Goal: Find specific page/section: Find specific page/section

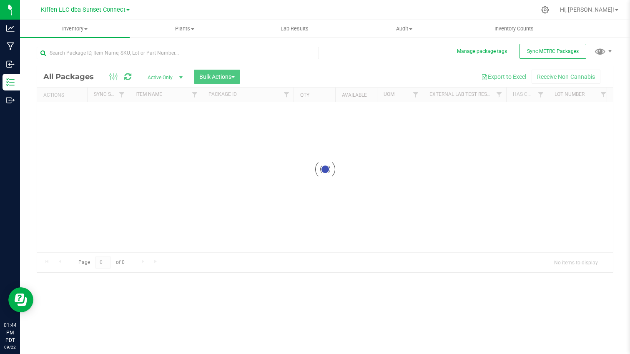
click at [65, 11] on span "Kiffen LLC dba Sunset Connect" at bounding box center [83, 9] width 85 height 7
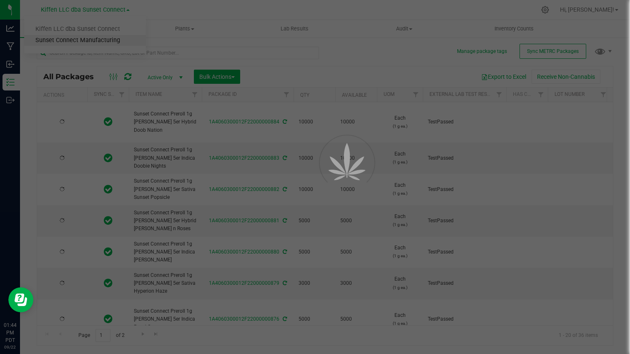
click at [67, 40] on link "Sunset Connect Manufacturing" at bounding box center [85, 40] width 122 height 11
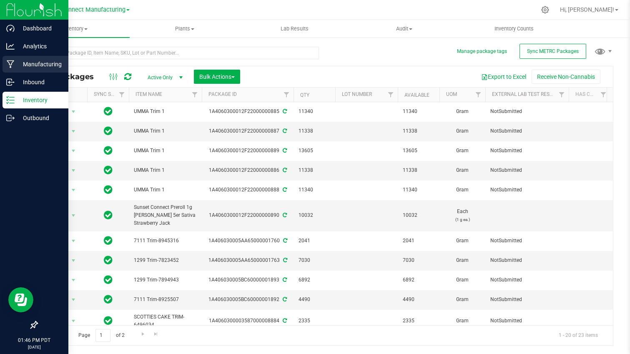
click at [18, 61] on p "Manufacturing" at bounding box center [40, 64] width 50 height 10
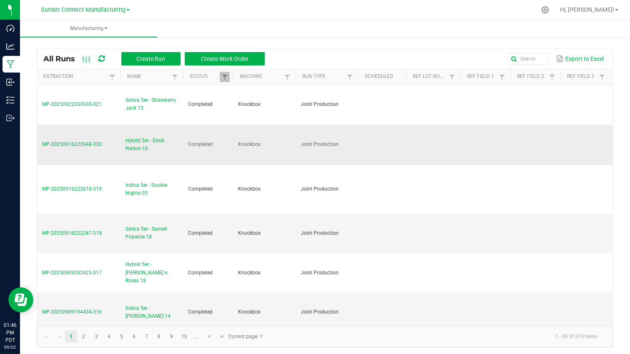
click at [140, 146] on span "Hybrid 5er - Doob Nation 16" at bounding box center [152, 145] width 53 height 16
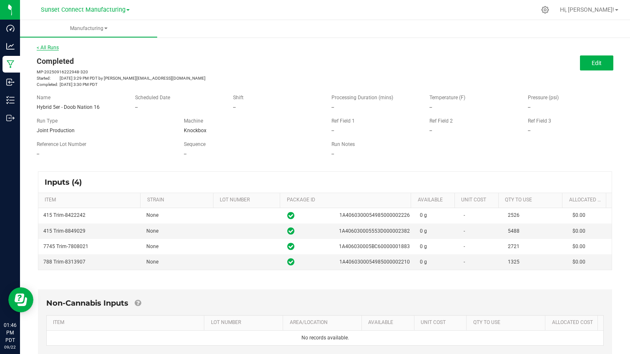
click at [51, 46] on link "< All Runs" at bounding box center [48, 48] width 22 height 6
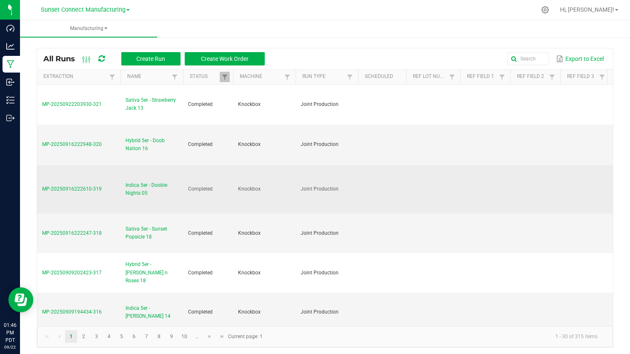
click at [143, 196] on span "Indica 5er - Doobie Nights 05" at bounding box center [152, 189] width 53 height 16
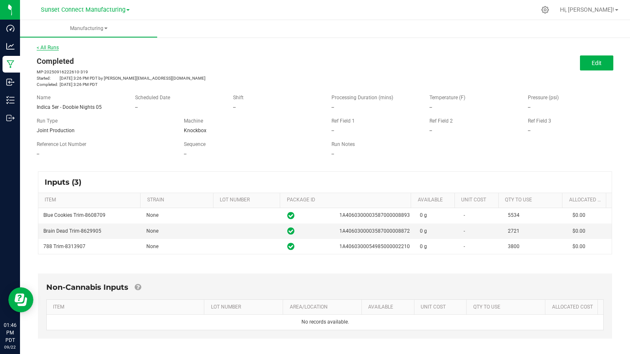
click at [48, 48] on link "< All Runs" at bounding box center [48, 48] width 22 height 6
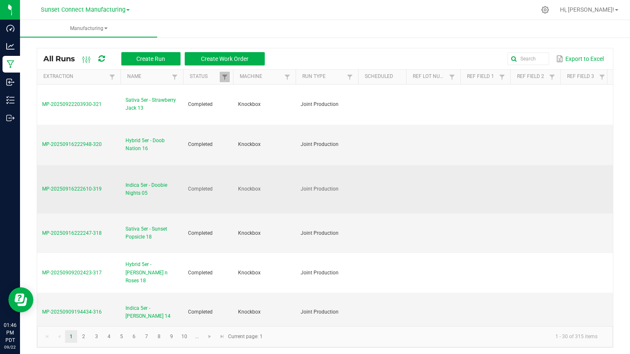
click at [137, 187] on span "Indica 5er - Doobie Nights 05" at bounding box center [152, 189] width 53 height 16
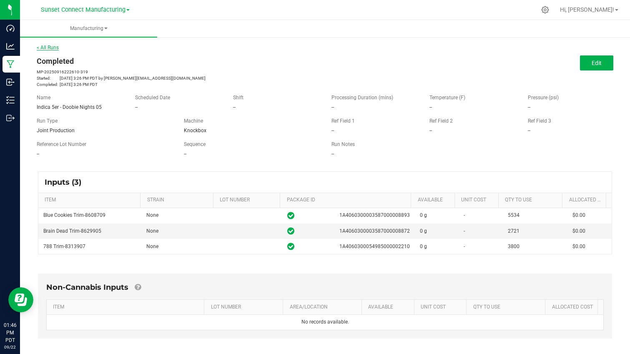
click at [54, 48] on link "< All Runs" at bounding box center [48, 48] width 22 height 6
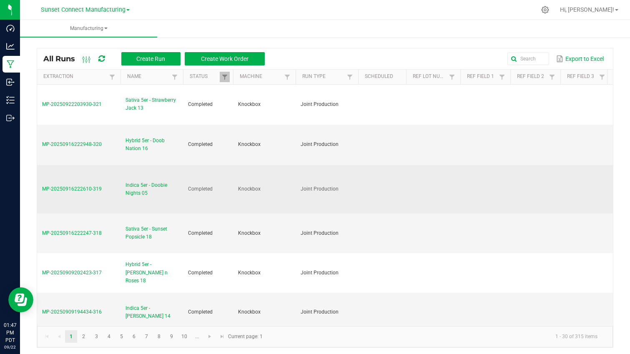
click at [136, 184] on span "Indica 5er - Doobie Nights 05" at bounding box center [152, 189] width 53 height 16
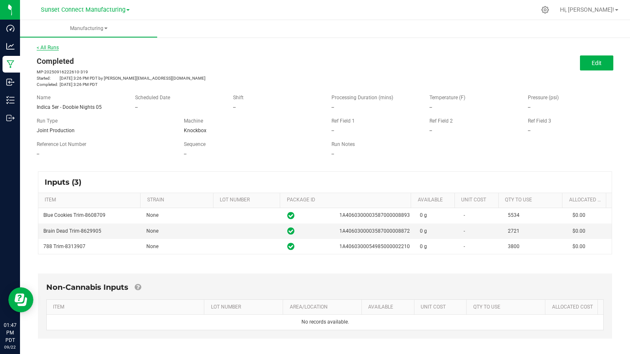
click at [52, 47] on link "< All Runs" at bounding box center [48, 48] width 22 height 6
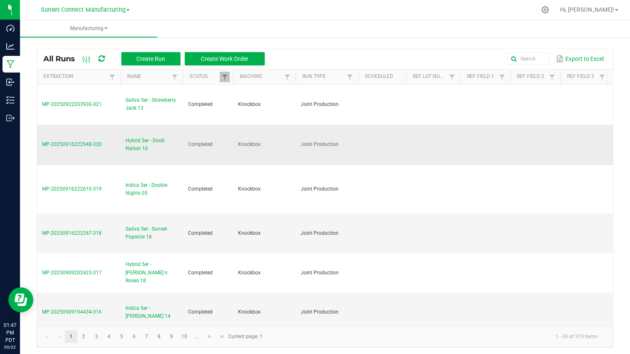
click at [141, 147] on span "Hybrid 5er - Doob Nation 16" at bounding box center [152, 145] width 53 height 16
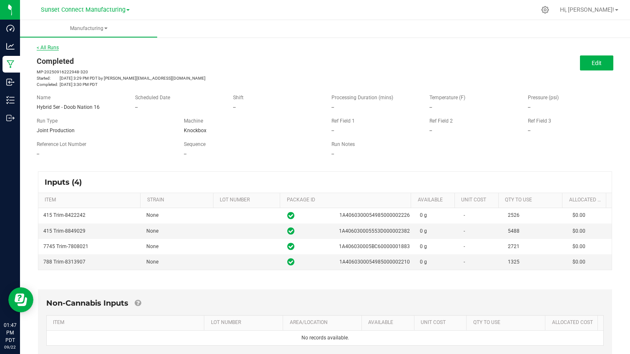
click at [50, 50] on link "< All Runs" at bounding box center [48, 48] width 22 height 6
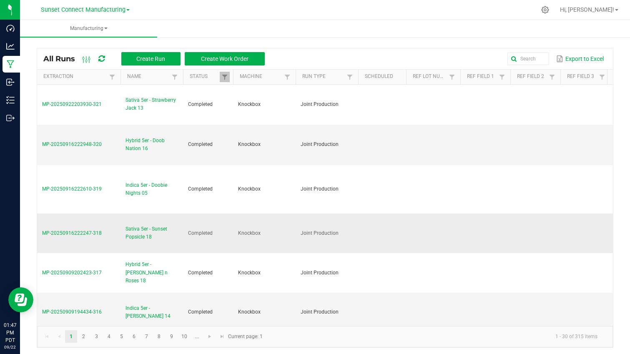
click at [146, 234] on span "Sativa 5er - Sunset Popsicle 18" at bounding box center [152, 233] width 53 height 16
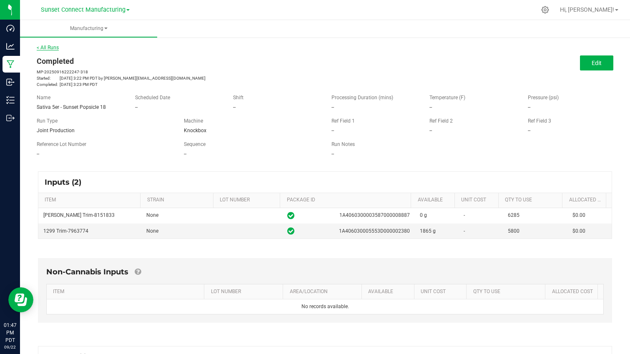
click at [43, 46] on link "< All Runs" at bounding box center [48, 48] width 22 height 6
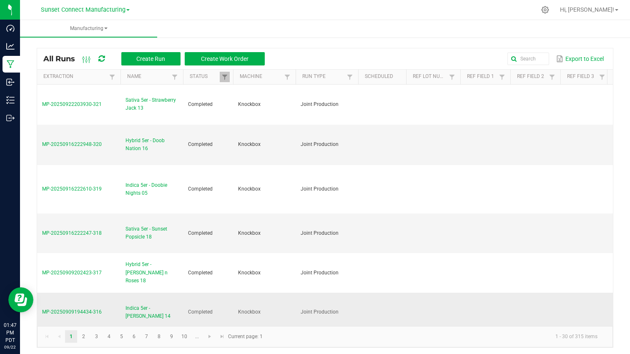
click at [141, 304] on span "Indica 5er - [PERSON_NAME] 14" at bounding box center [152, 312] width 53 height 16
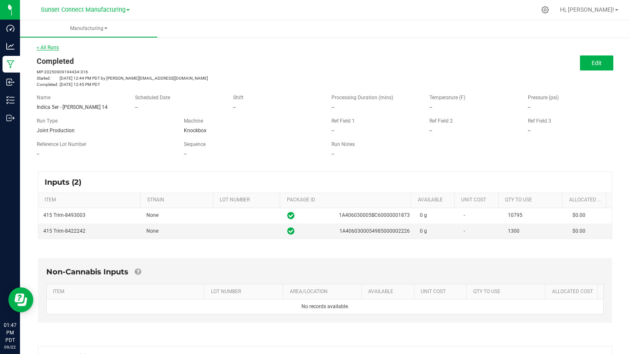
click at [40, 48] on link "< All Runs" at bounding box center [48, 48] width 22 height 6
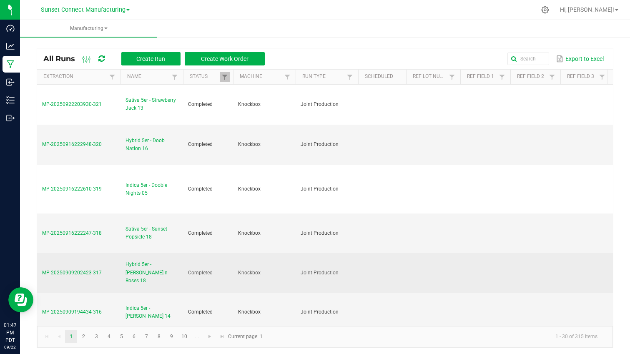
click at [138, 261] on span "Hybrid 5er - [PERSON_NAME] n Roses 18" at bounding box center [152, 273] width 53 height 24
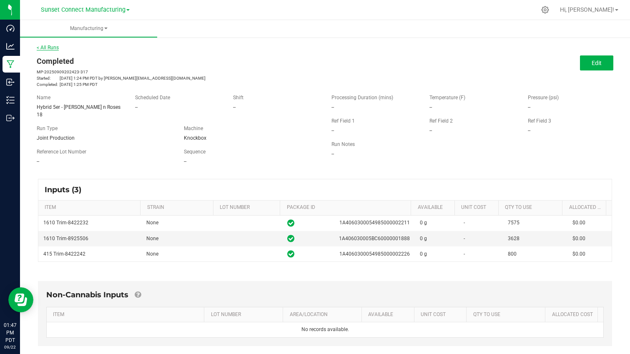
click at [40, 47] on link "< All Runs" at bounding box center [48, 48] width 22 height 6
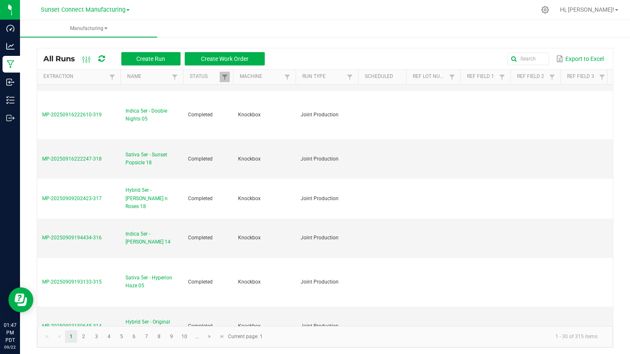
scroll to position [76, 0]
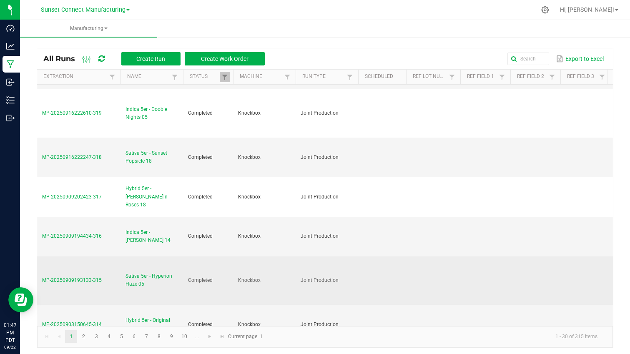
click at [133, 272] on span "Sativa 5er - Hyperion Haze 05" at bounding box center [152, 280] width 53 height 16
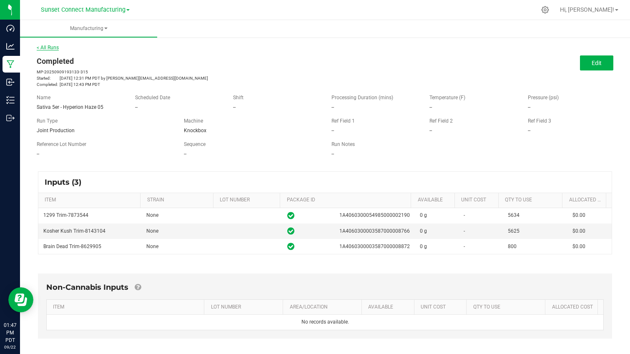
click at [47, 48] on link "< All Runs" at bounding box center [48, 48] width 22 height 6
